Goal: Find specific page/section: Find specific page/section

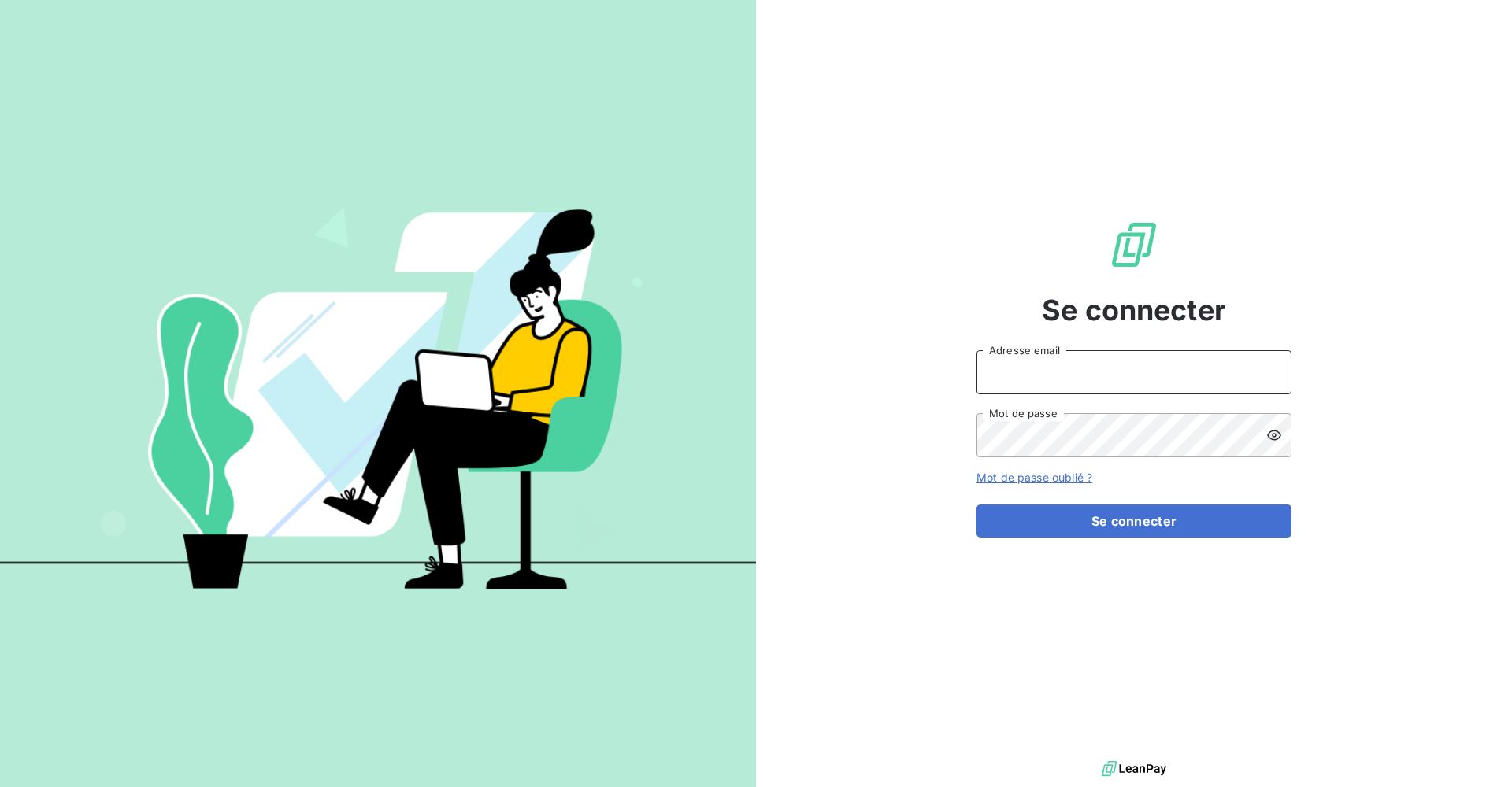
type input "[EMAIL_ADDRESS][DOMAIN_NAME]"
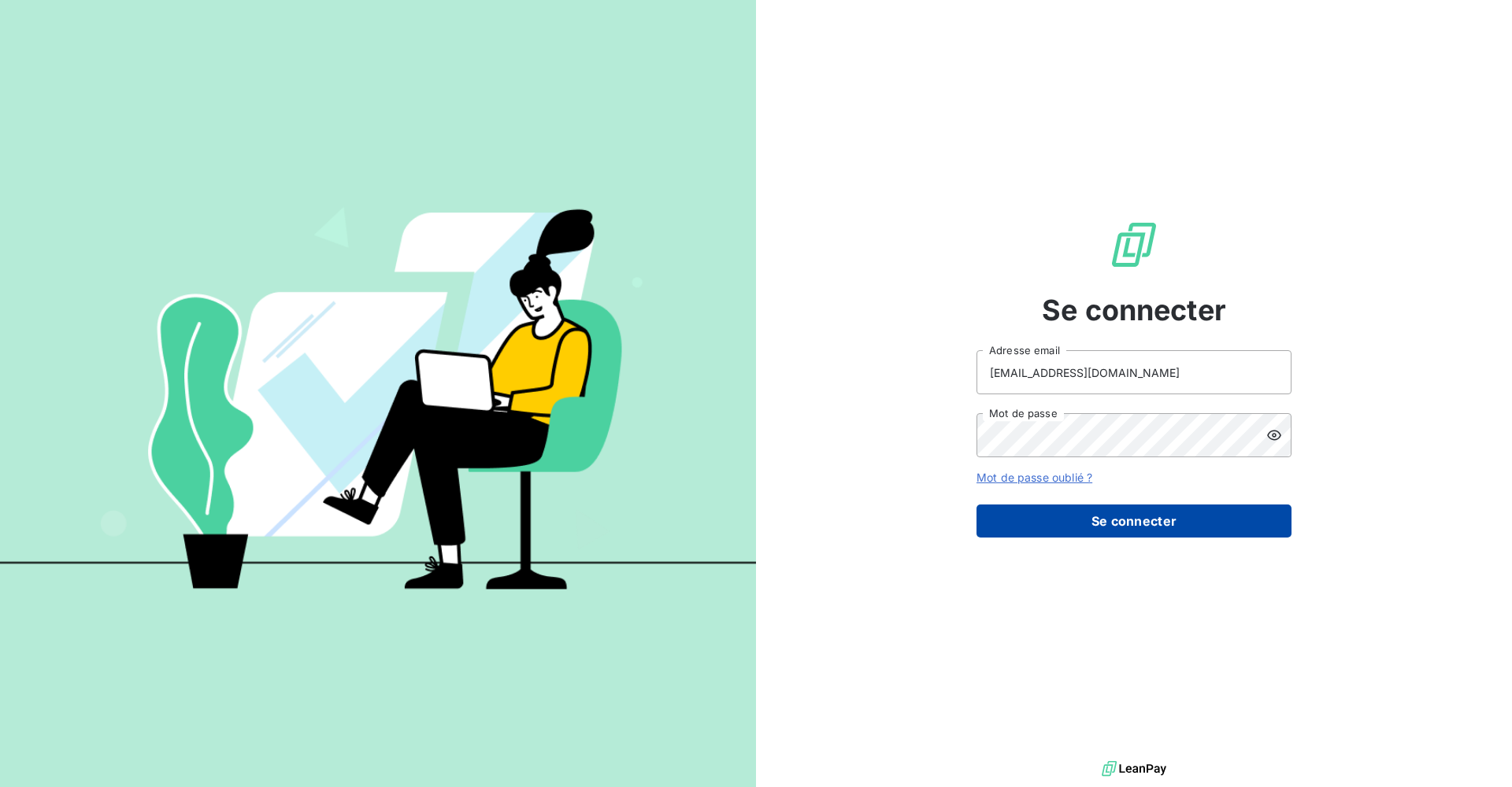
click at [1130, 530] on button "Se connecter" at bounding box center [1134, 521] width 315 height 33
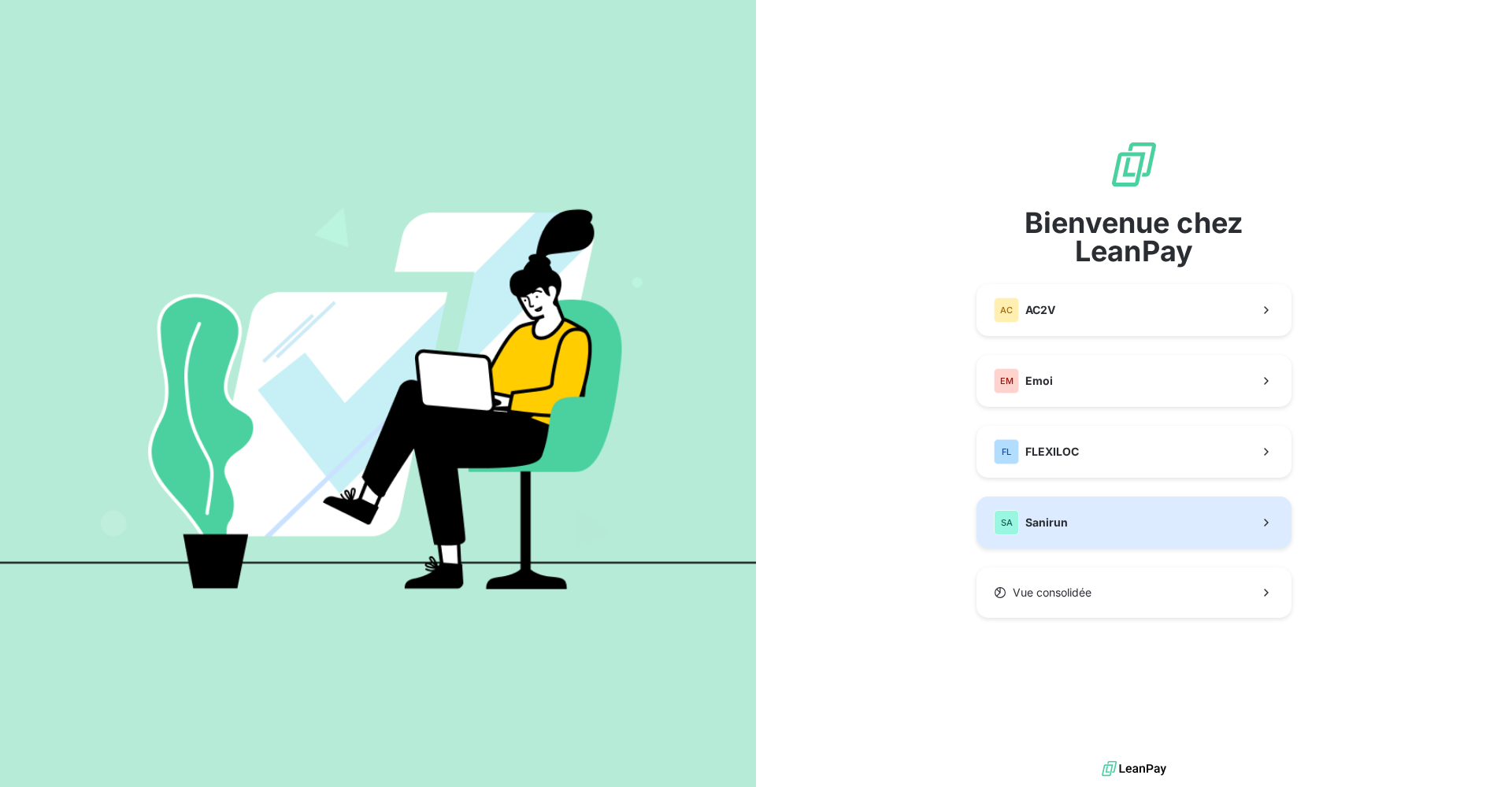
click at [1105, 522] on button "SA Sanirun" at bounding box center [1134, 522] width 315 height 52
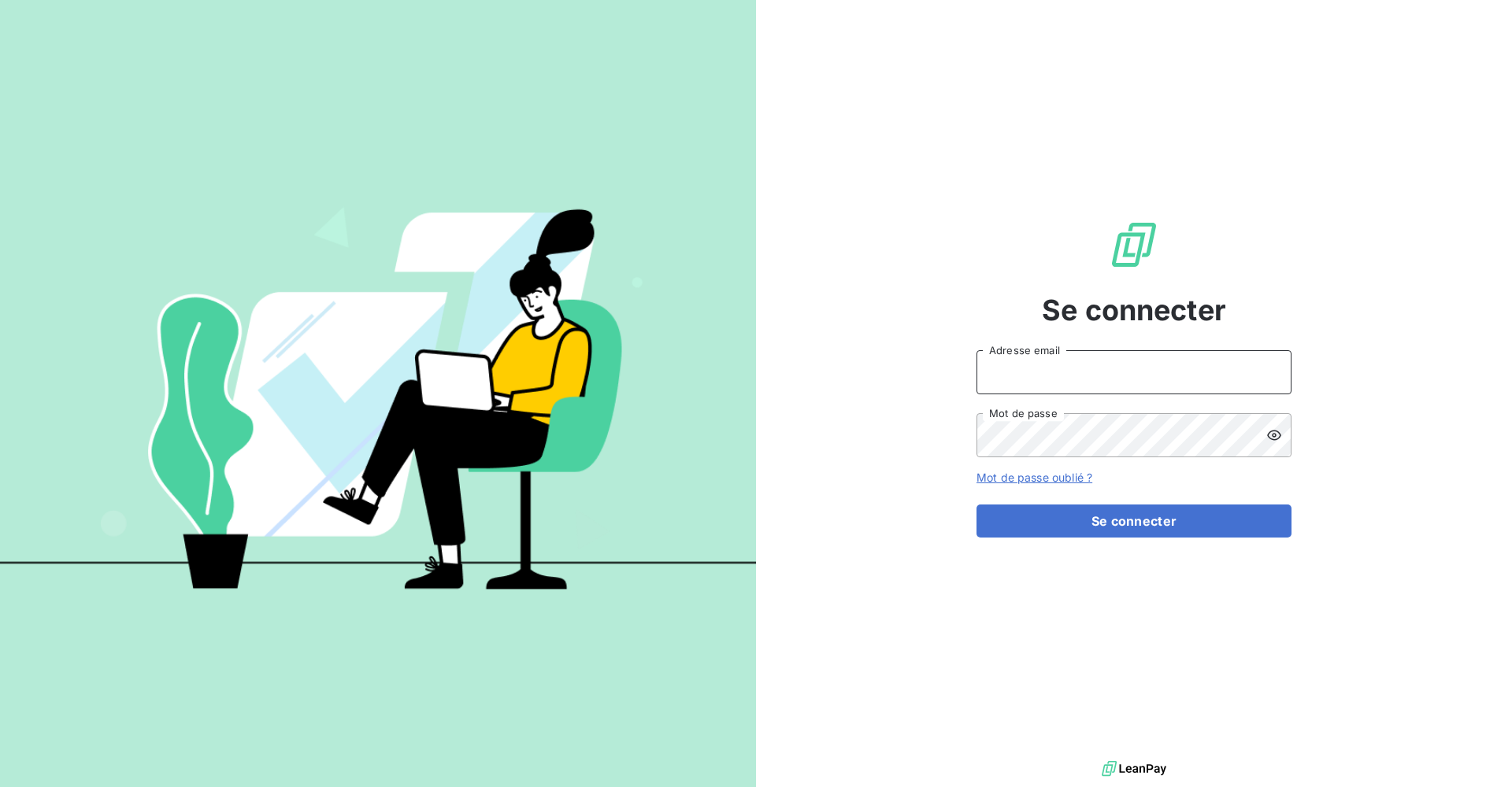
type input "[EMAIL_ADDRESS][DOMAIN_NAME]"
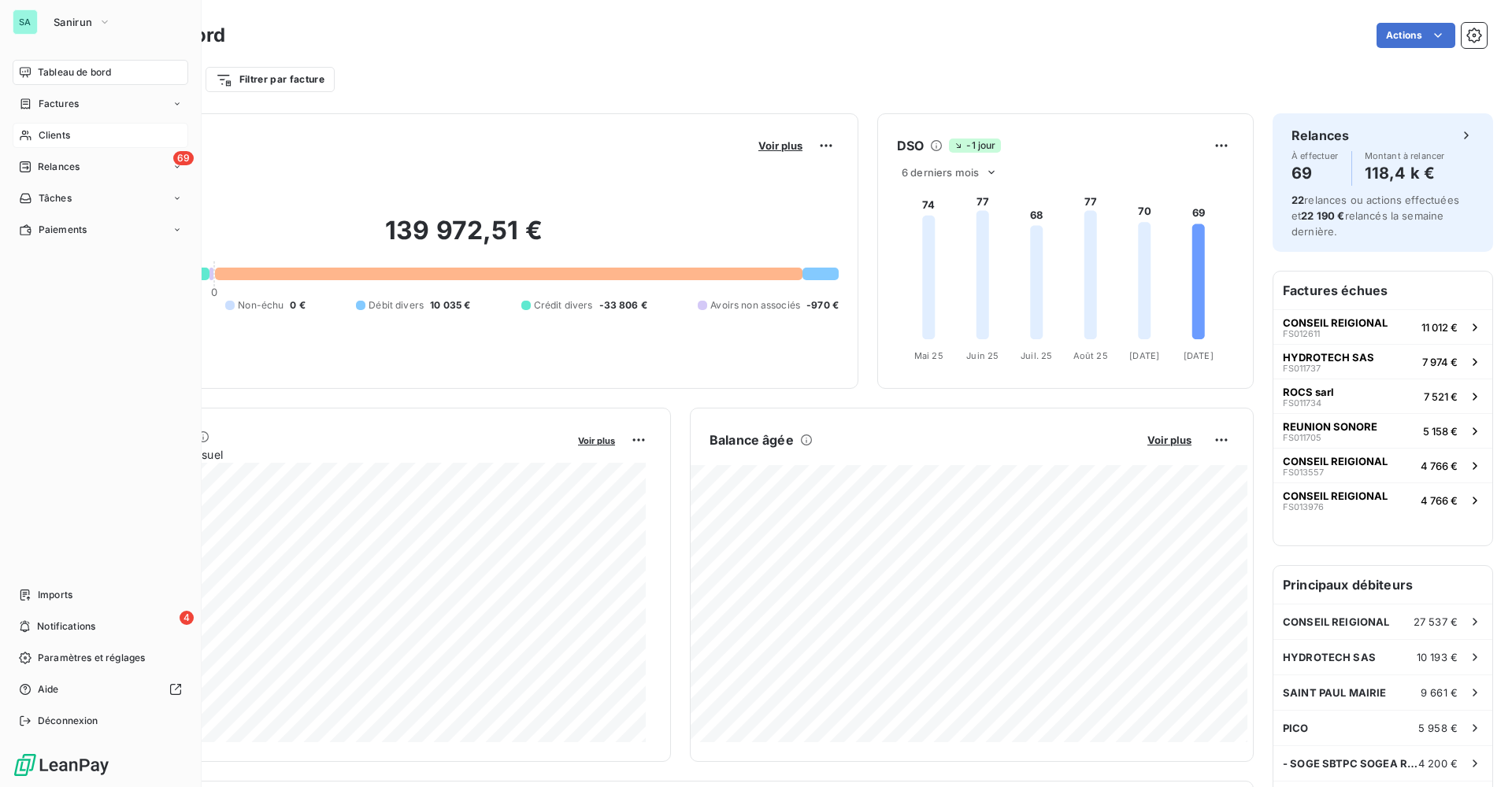
click at [35, 137] on div "Clients" at bounding box center [100, 135] width 176 height 25
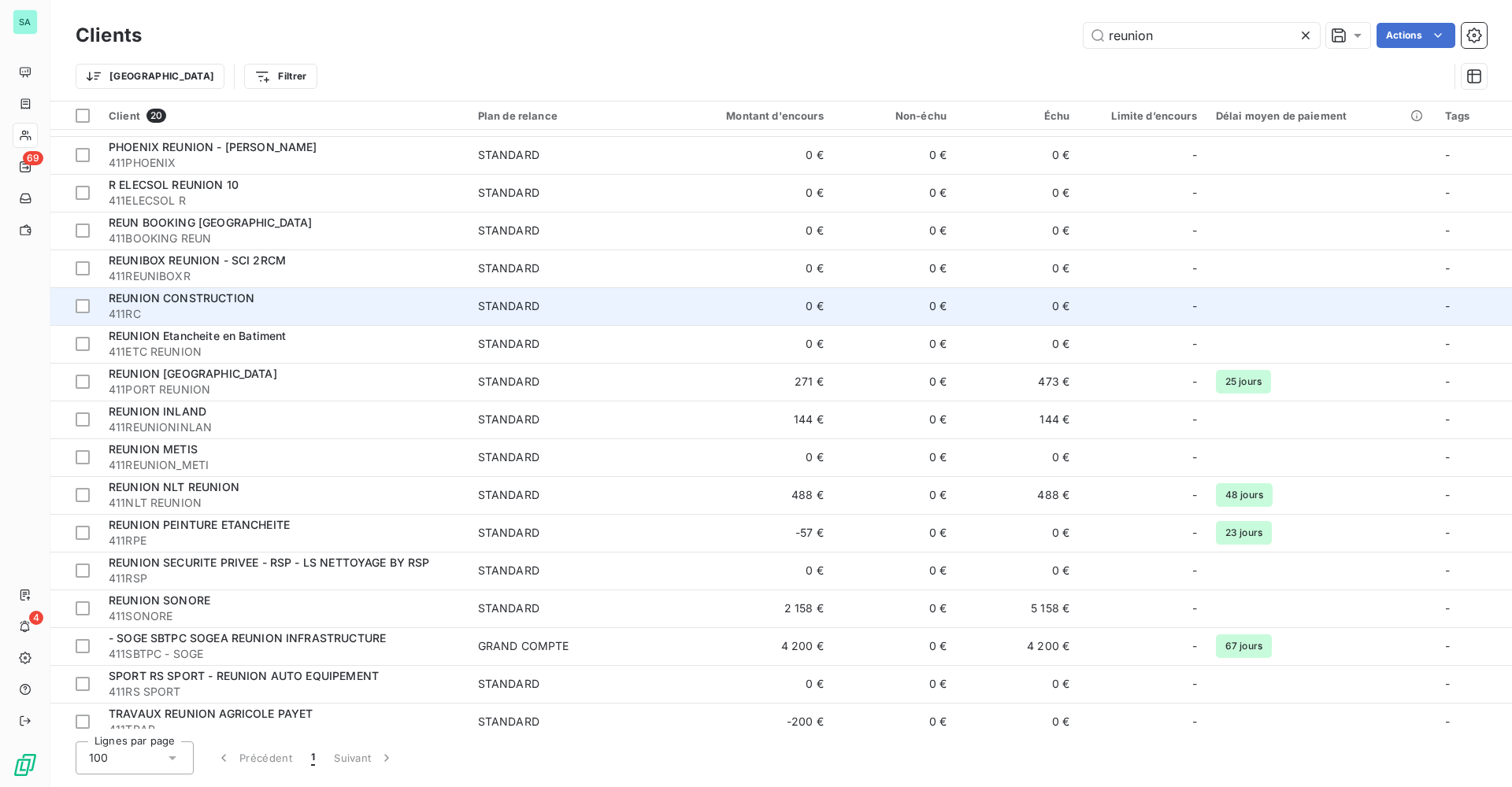
scroll to position [157, 0]
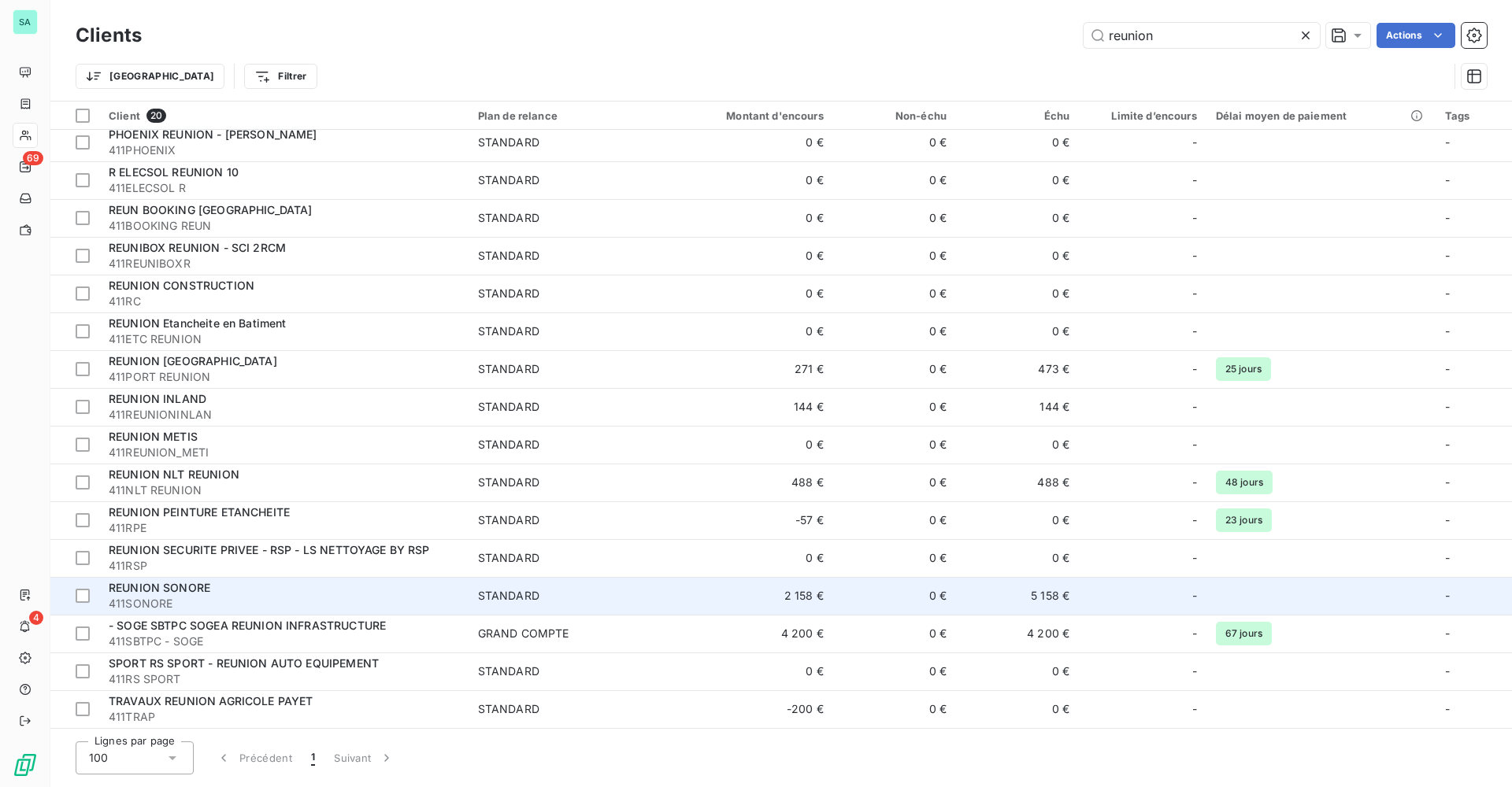
type input "reunion"
click at [216, 599] on span "411SONORE" at bounding box center [283, 603] width 350 height 16
